Goal: Find specific page/section: Find specific page/section

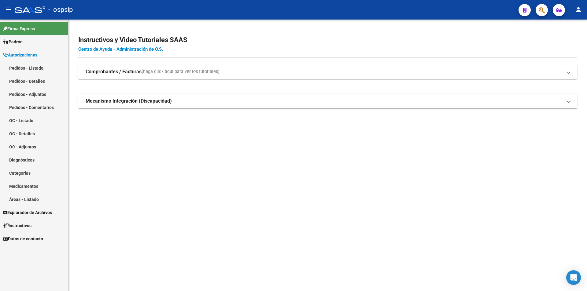
click at [33, 68] on link "Pedidos - Listado" at bounding box center [34, 67] width 68 height 13
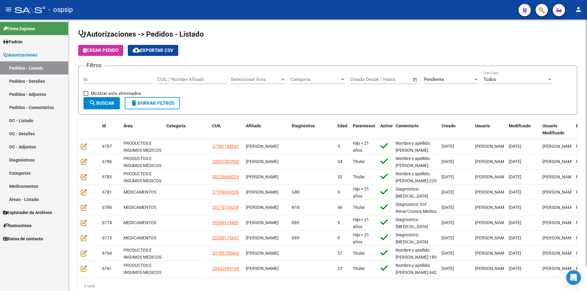
click at [440, 81] on span "Pendiente" at bounding box center [433, 79] width 20 height 5
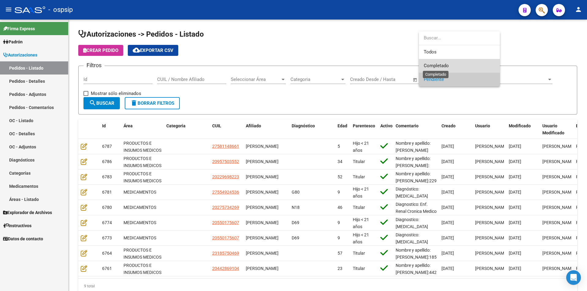
click at [438, 67] on span "Completado" at bounding box center [435, 65] width 25 height 5
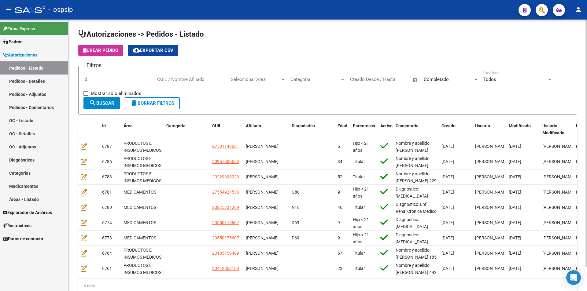
click at [107, 105] on span "search Buscar" at bounding box center [101, 103] width 25 height 5
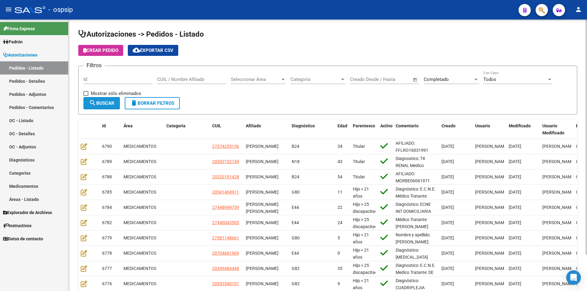
click at [107, 105] on span "search Buscar" at bounding box center [101, 103] width 25 height 5
click at [133, 52] on button "cloud_download Exportar CSV" at bounding box center [153, 50] width 50 height 11
click at [32, 82] on link "Pedidos - Detalles" at bounding box center [34, 81] width 68 height 13
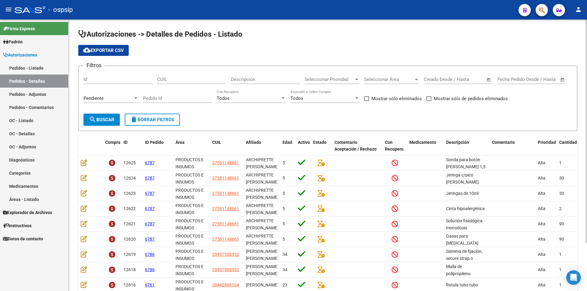
click at [107, 97] on div "Pendiente" at bounding box center [107, 98] width 49 height 5
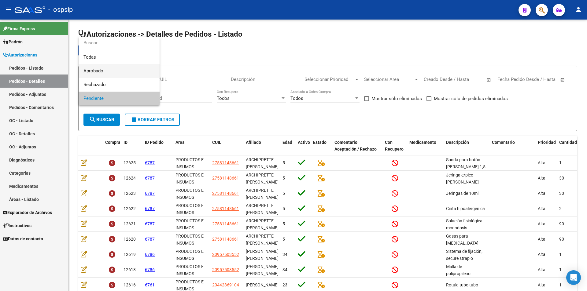
click at [106, 72] on span "Aprobado" at bounding box center [118, 71] width 71 height 14
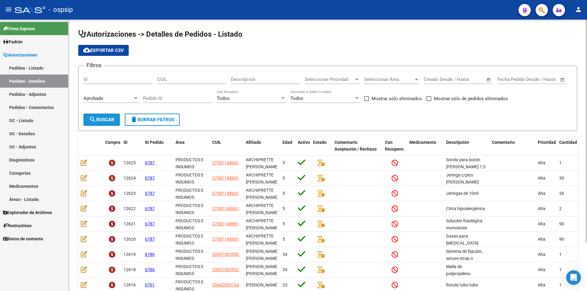
click at [96, 122] on span "search Buscar" at bounding box center [101, 119] width 25 height 5
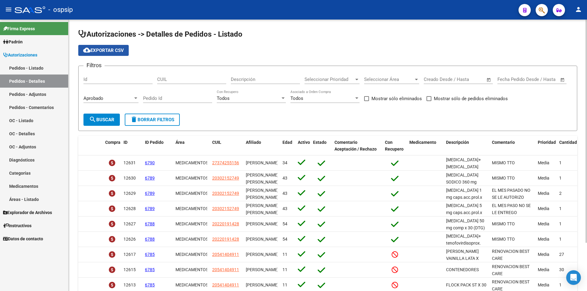
click at [95, 52] on span "cloud_download Exportar CSV" at bounding box center [103, 50] width 41 height 5
